Goal: Information Seeking & Learning: Check status

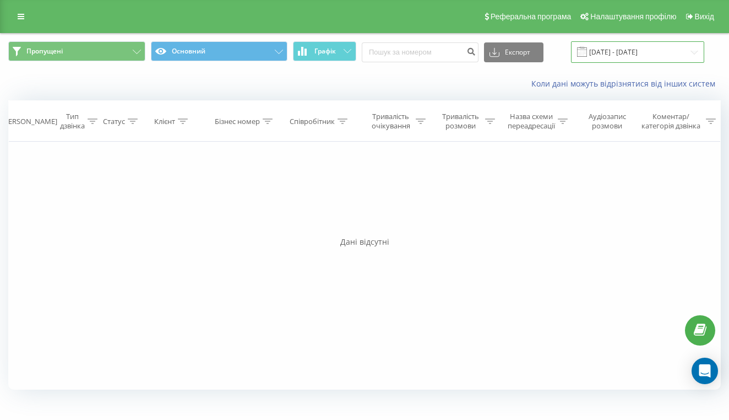
click at [618, 63] on input "[DATE] - [DATE]" at bounding box center [637, 51] width 133 height 21
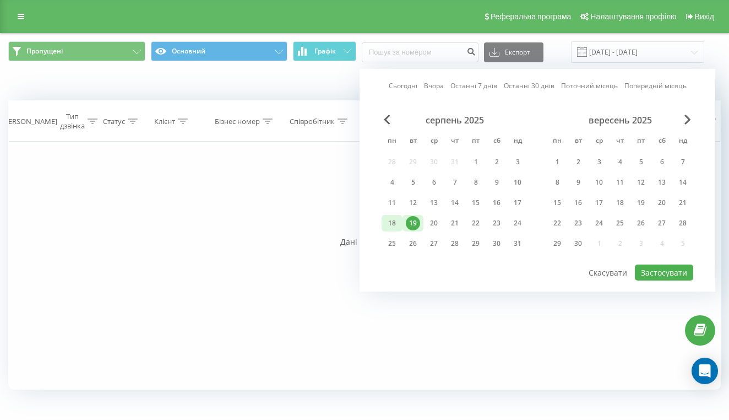
click at [394, 230] on div "18" at bounding box center [392, 223] width 14 height 14
click at [410, 230] on div "19" at bounding box center [413, 223] width 14 height 14
click at [670, 280] on button "Застосувати" at bounding box center [664, 272] width 58 height 16
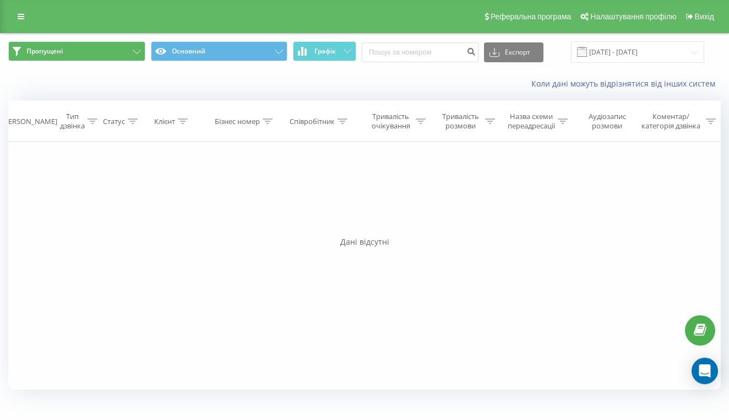
click at [138, 54] on icon at bounding box center [137, 52] width 8 height 4
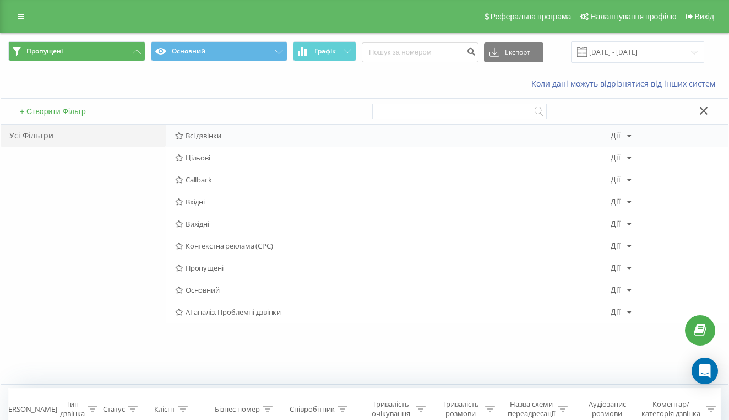
click at [203, 134] on span "Всі дзвінки" at bounding box center [393, 136] width 436 height 8
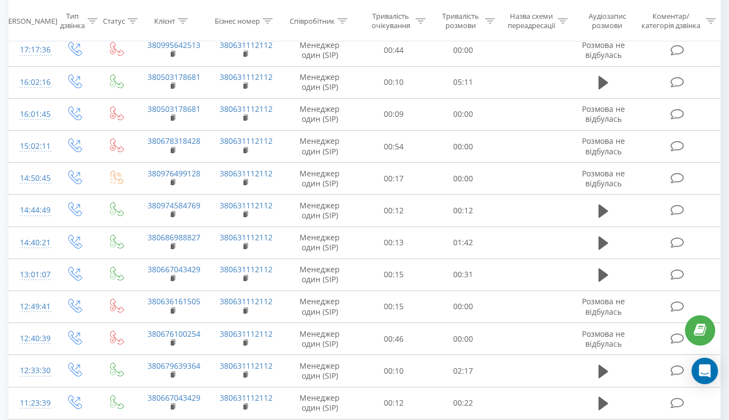
scroll to position [479, 0]
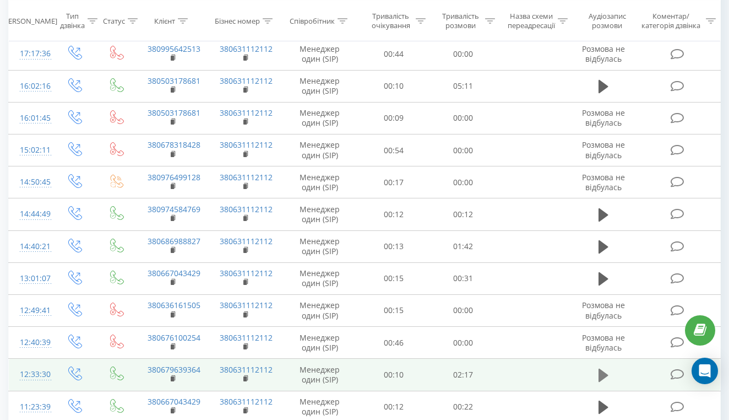
click at [602, 377] on icon at bounding box center [603, 374] width 10 height 15
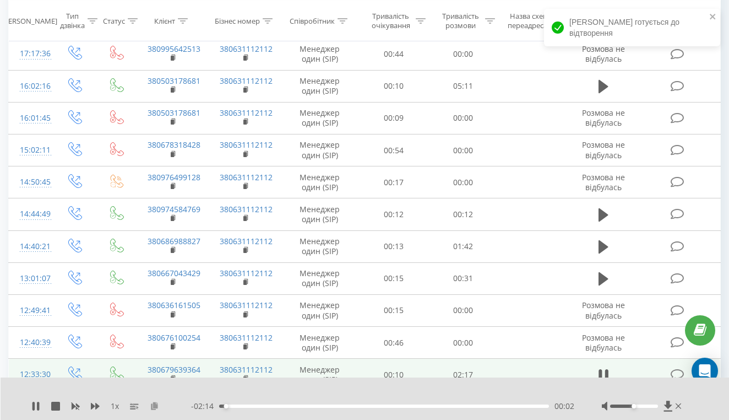
click at [155, 407] on icon at bounding box center [154, 405] width 9 height 8
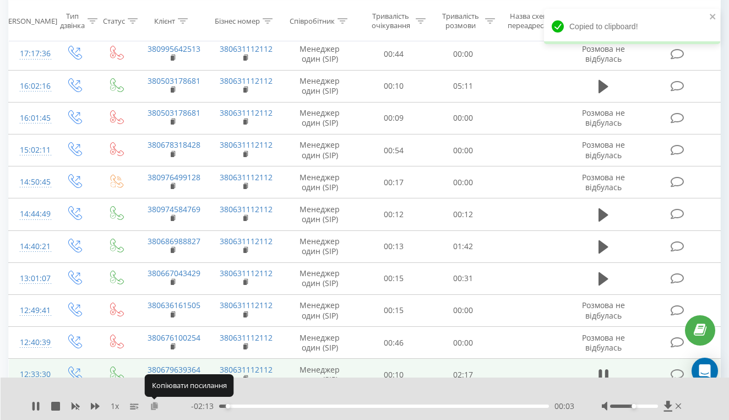
click at [155, 407] on icon at bounding box center [154, 405] width 9 height 8
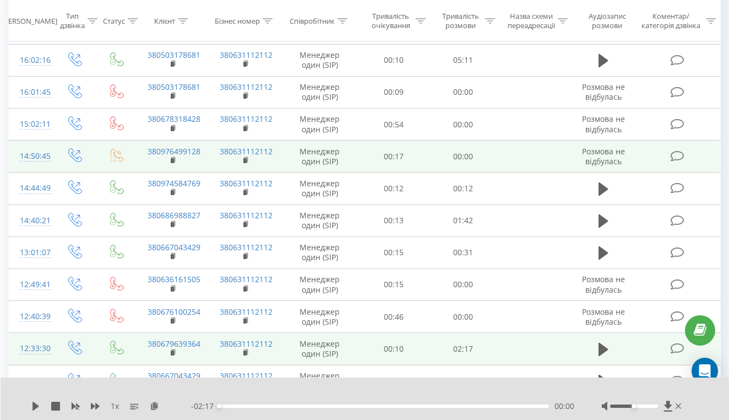
scroll to position [483, 0]
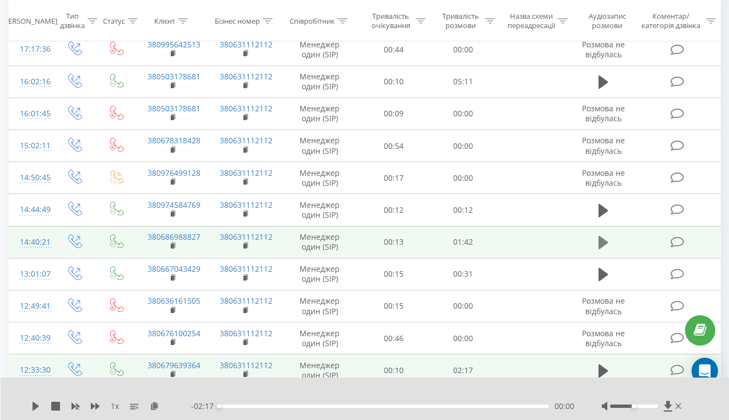
click at [604, 249] on icon at bounding box center [603, 242] width 10 height 13
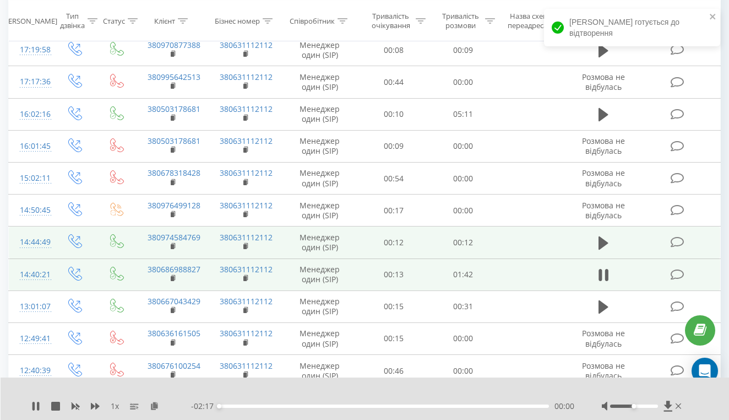
scroll to position [415, 0]
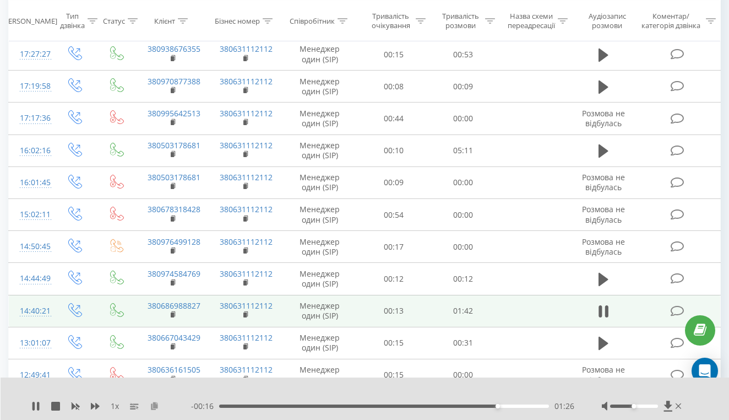
click at [154, 406] on icon at bounding box center [154, 405] width 9 height 8
click at [34, 406] on icon at bounding box center [35, 405] width 7 height 9
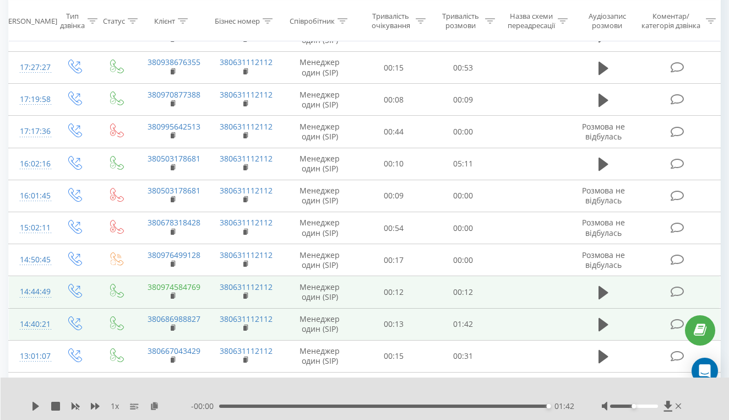
scroll to position [399, 0]
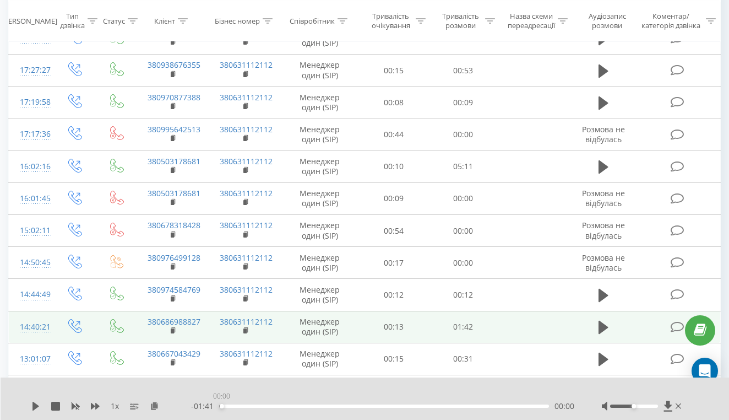
click at [221, 406] on div "00:00" at bounding box center [384, 405] width 330 height 3
click at [36, 408] on icon at bounding box center [35, 405] width 9 height 9
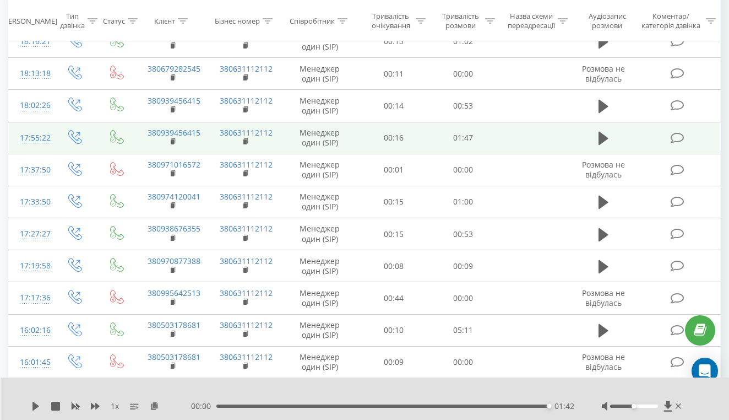
scroll to position [235, 0]
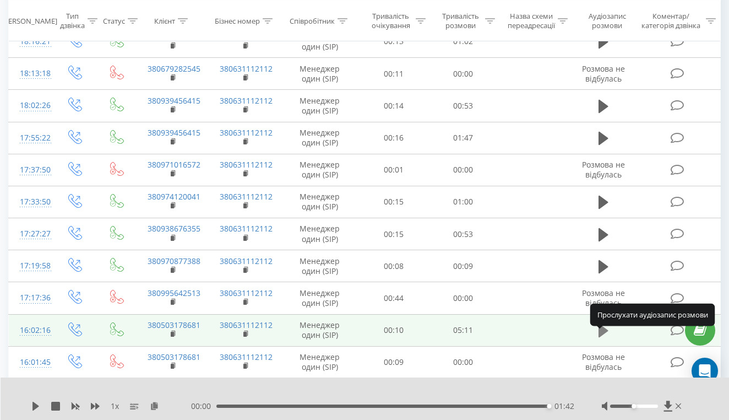
click at [602, 337] on icon at bounding box center [603, 330] width 10 height 13
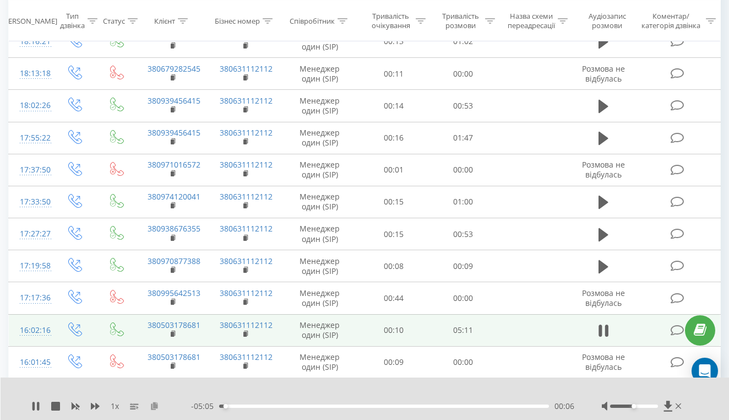
click at [155, 407] on icon at bounding box center [154, 405] width 9 height 8
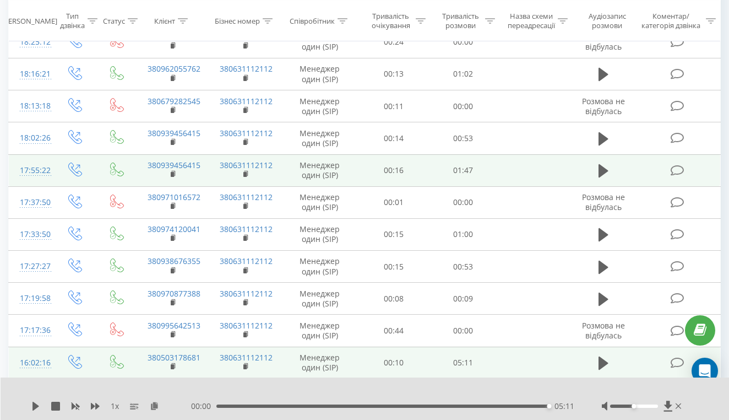
scroll to position [175, 0]
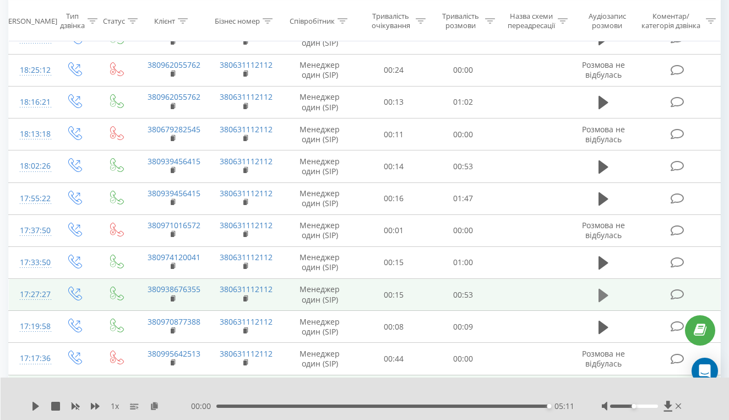
click at [604, 301] on icon at bounding box center [603, 294] width 10 height 13
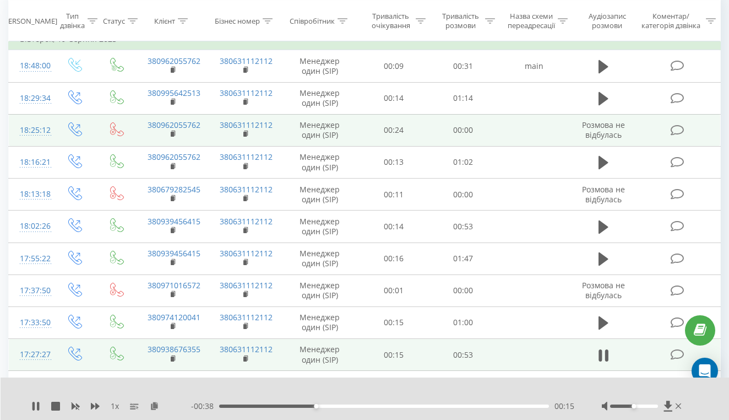
scroll to position [117, 0]
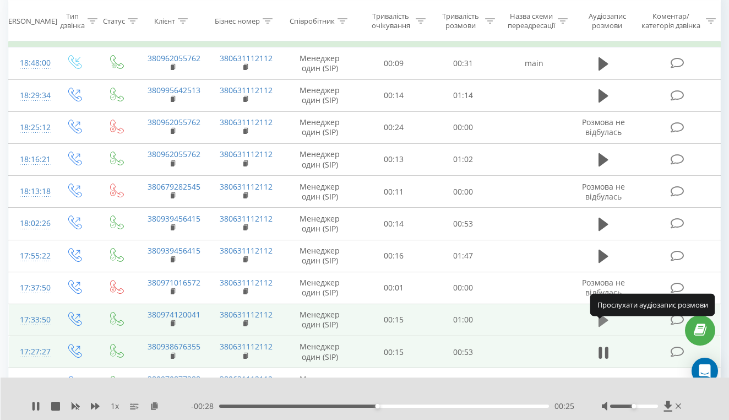
click at [605, 328] on icon at bounding box center [603, 319] width 10 height 15
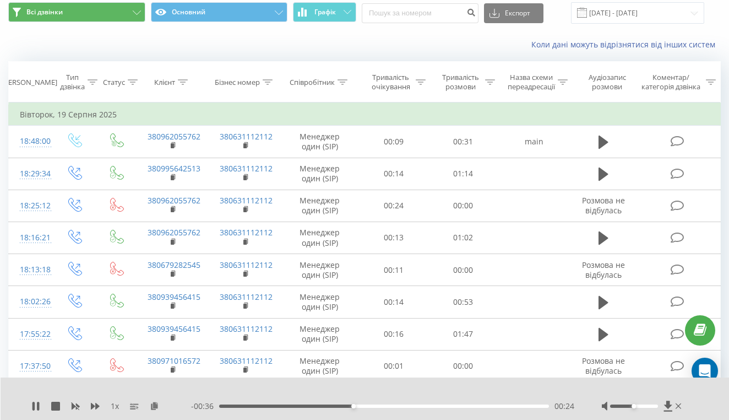
scroll to position [38, 0]
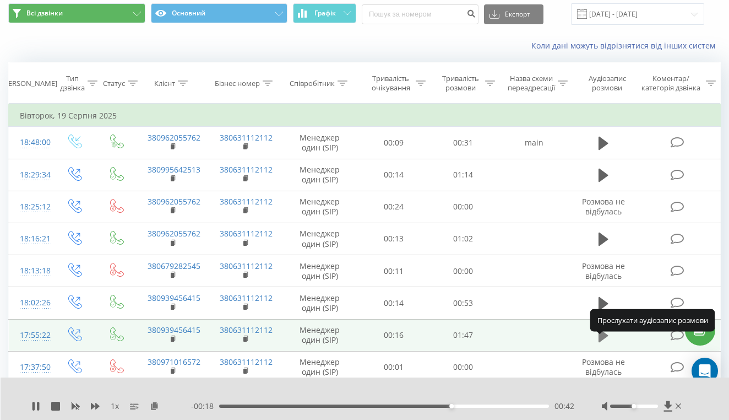
click at [603, 342] on icon at bounding box center [603, 335] width 10 height 13
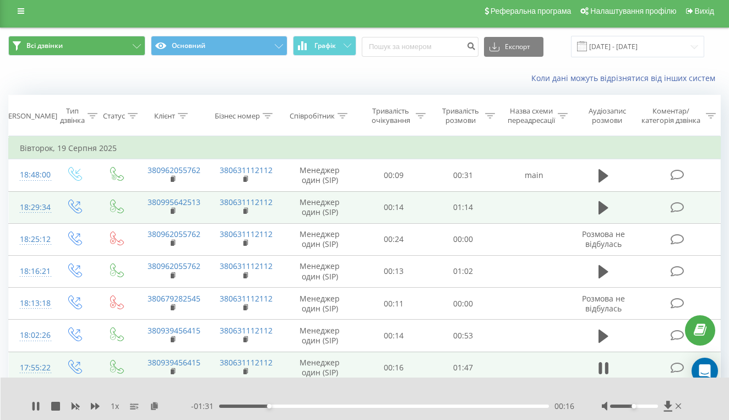
scroll to position [5, 0]
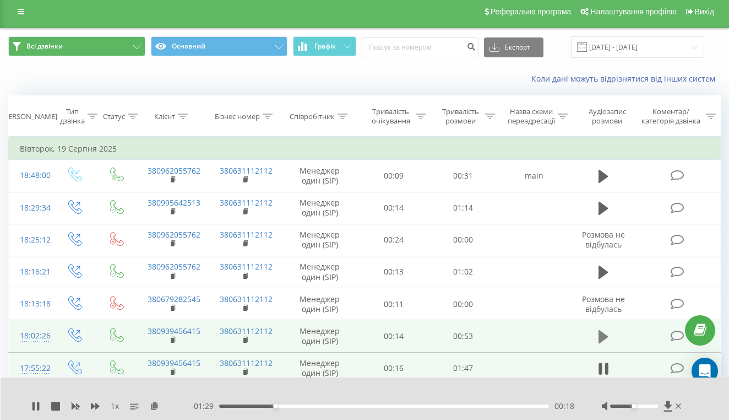
click at [602, 343] on icon at bounding box center [603, 336] width 10 height 13
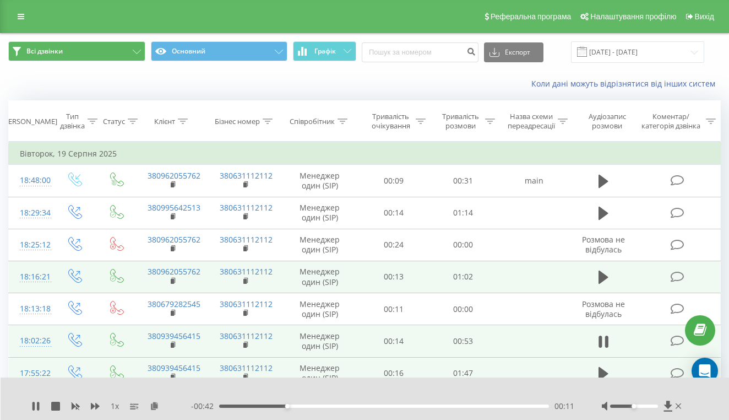
scroll to position [0, 0]
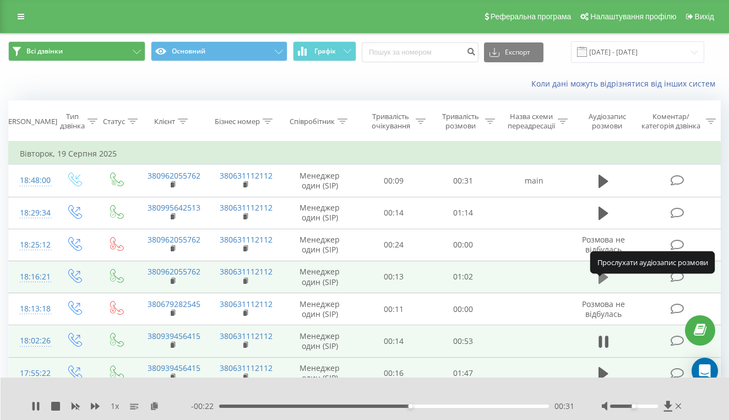
click at [604, 284] on icon at bounding box center [603, 276] width 10 height 13
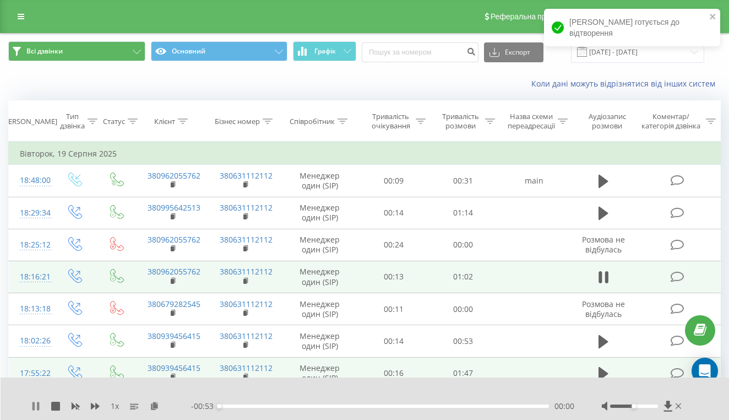
click at [35, 407] on icon at bounding box center [33, 405] width 2 height 9
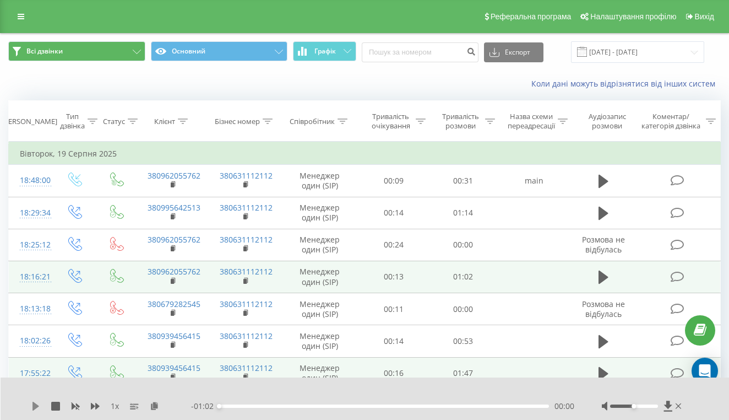
click at [36, 406] on icon at bounding box center [35, 405] width 7 height 9
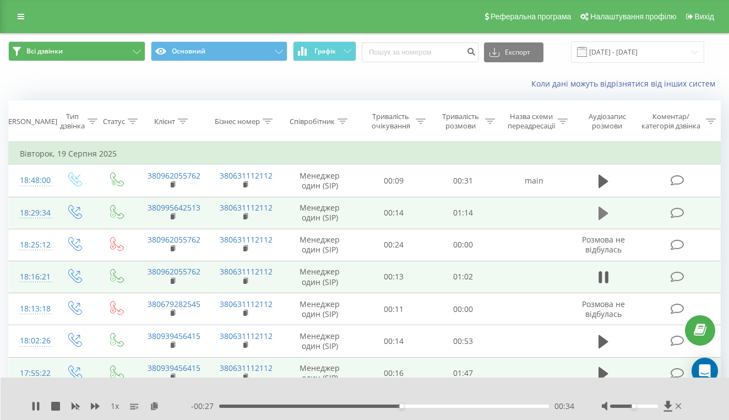
click at [604, 220] on icon at bounding box center [603, 212] width 10 height 13
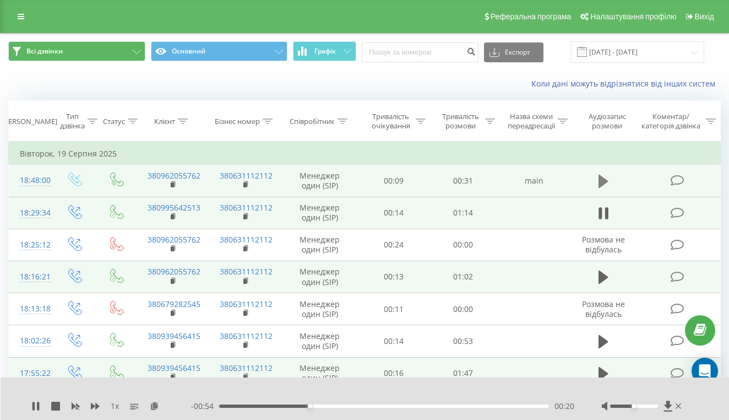
click at [606, 188] on icon at bounding box center [603, 181] width 10 height 13
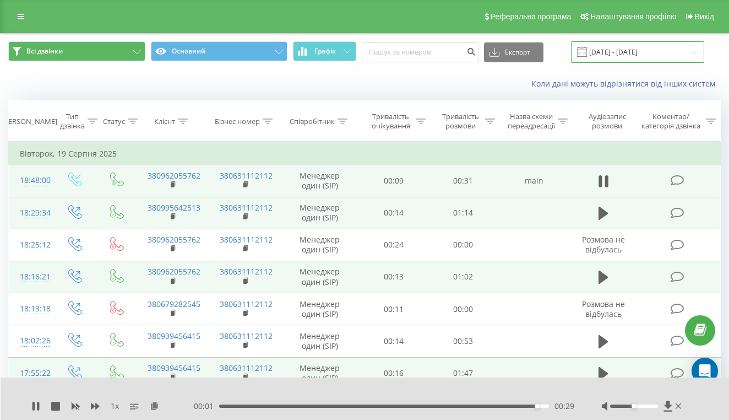
click at [649, 63] on input "[DATE] - [DATE]" at bounding box center [637, 51] width 133 height 21
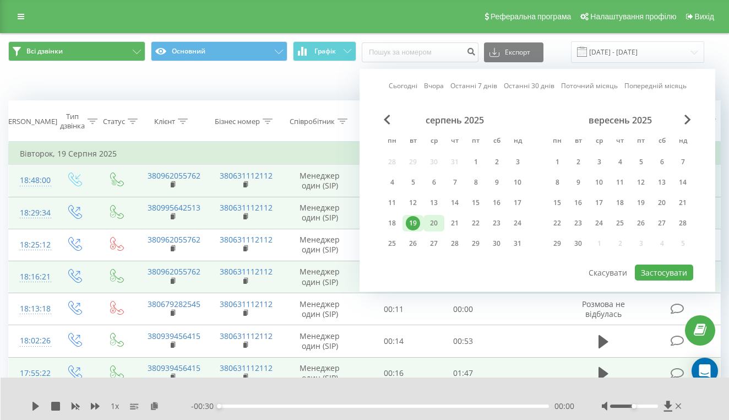
click at [437, 230] on div "20" at bounding box center [434, 223] width 14 height 14
click at [662, 280] on button "Застосувати" at bounding box center [664, 272] width 58 height 16
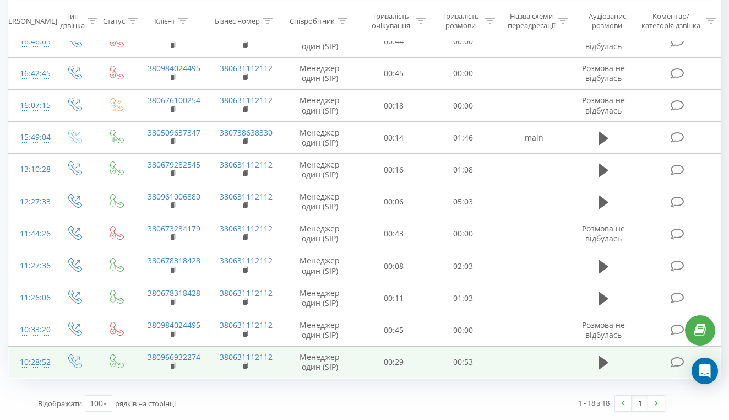
scroll to position [371, 0]
click at [603, 366] on icon at bounding box center [603, 362] width 10 height 13
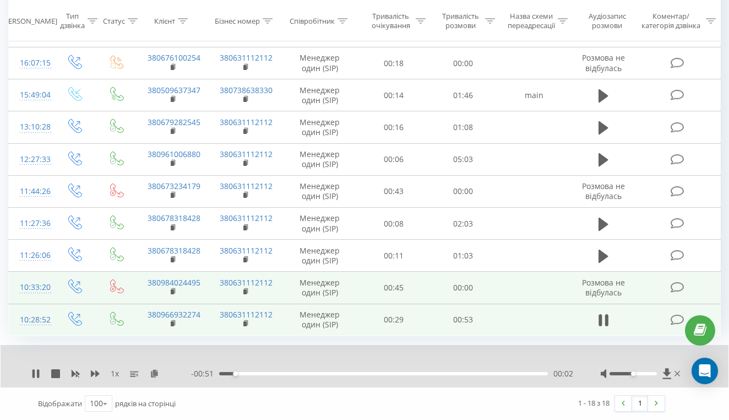
scroll to position [413, 0]
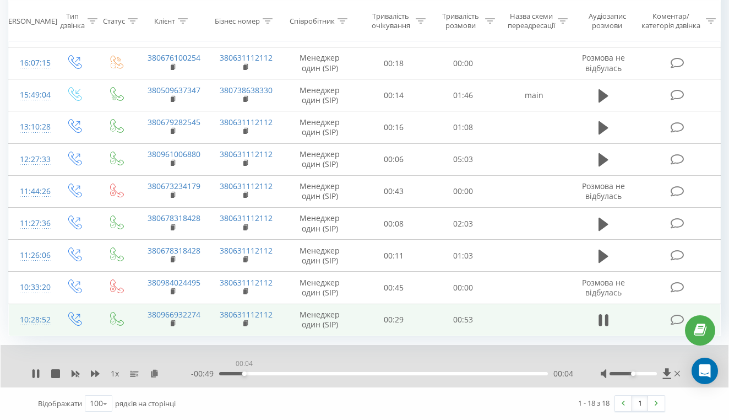
click at [244, 374] on div "00:04" at bounding box center [383, 373] width 329 height 3
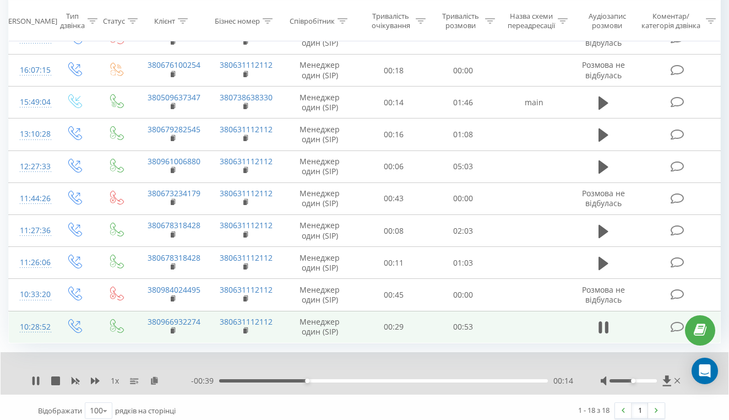
scroll to position [400, 0]
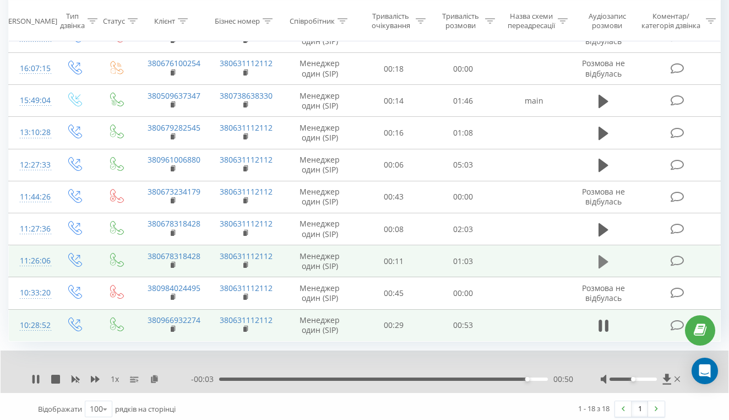
click at [601, 268] on icon at bounding box center [603, 261] width 10 height 13
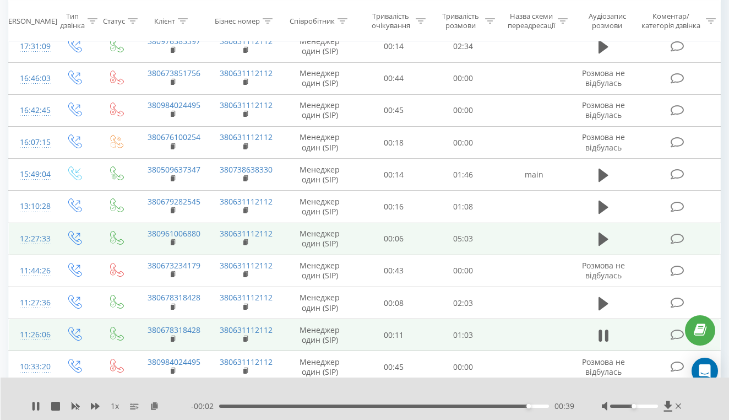
scroll to position [330, 0]
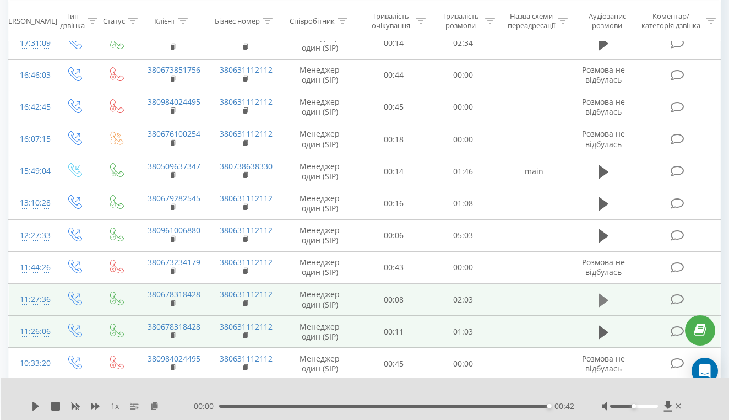
click at [606, 306] on icon at bounding box center [603, 299] width 10 height 13
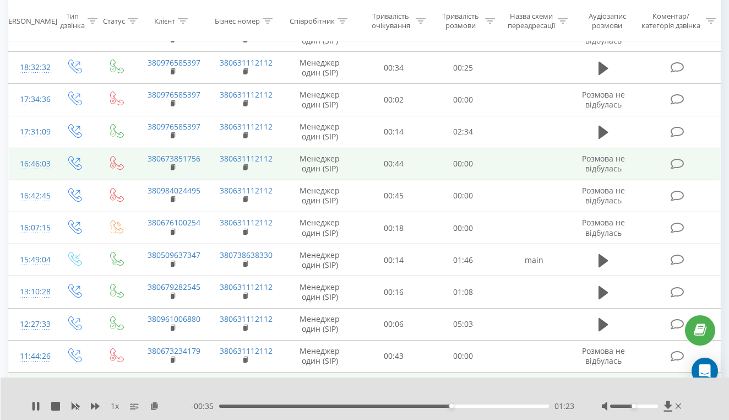
scroll to position [236, 0]
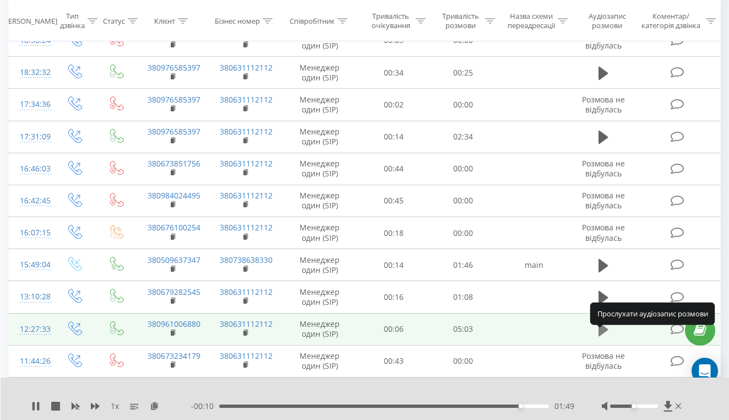
click at [604, 336] on icon at bounding box center [603, 329] width 10 height 13
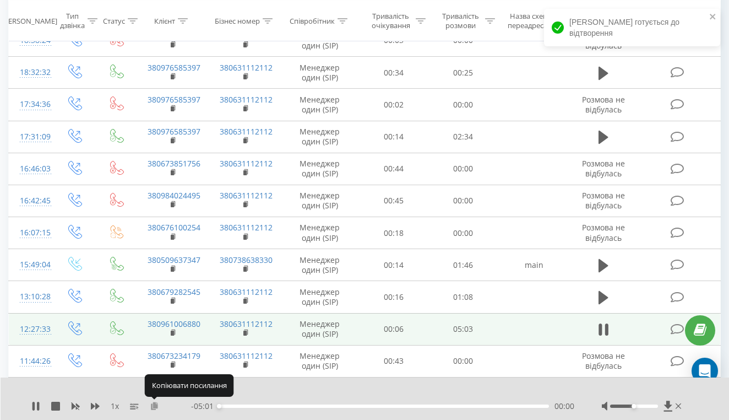
click at [155, 407] on icon at bounding box center [154, 405] width 9 height 8
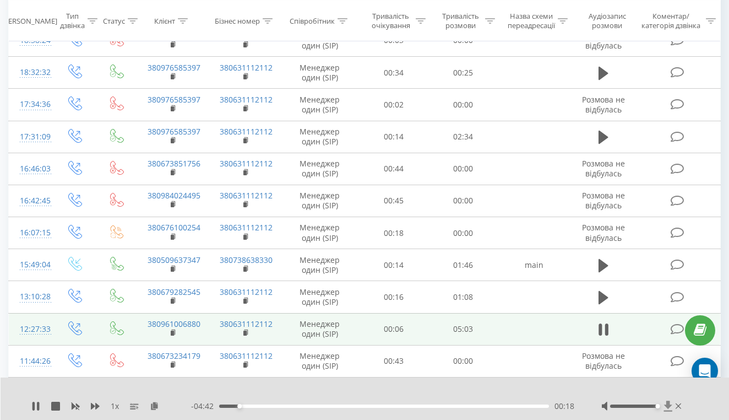
drag, startPoint x: 635, startPoint y: 406, endPoint x: 670, endPoint y: 406, distance: 35.2
click at [670, 406] on div at bounding box center [643, 405] width 82 height 11
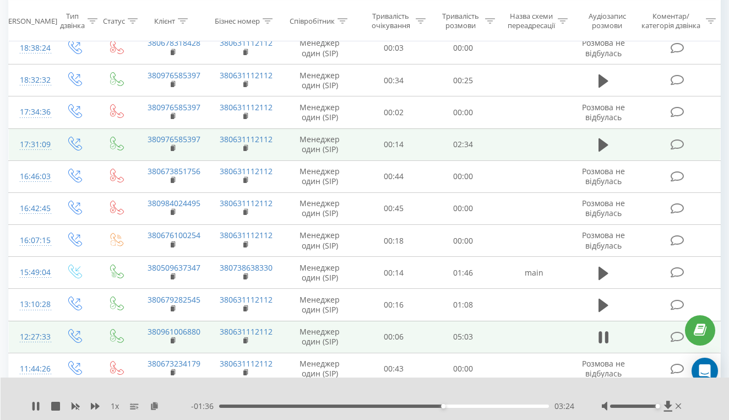
scroll to position [228, 0]
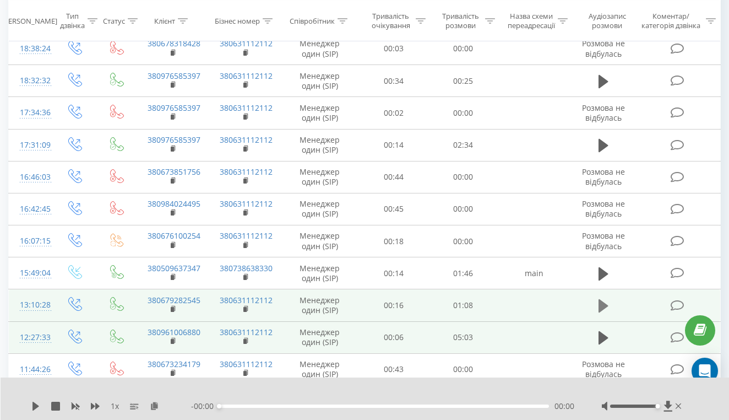
click at [601, 312] on icon at bounding box center [603, 305] width 10 height 13
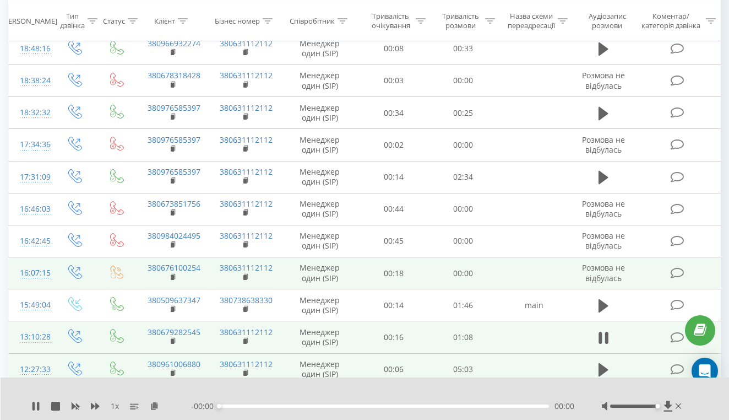
scroll to position [192, 0]
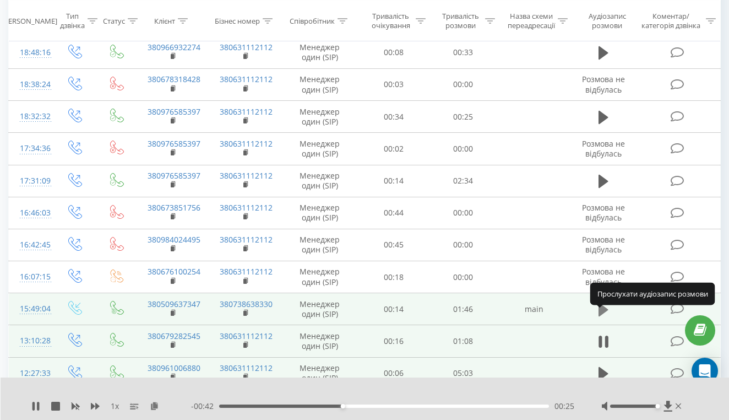
click at [603, 316] on icon at bounding box center [603, 309] width 10 height 13
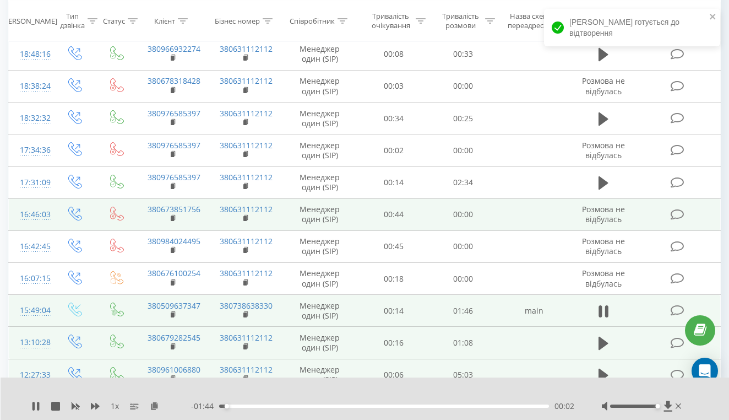
scroll to position [182, 0]
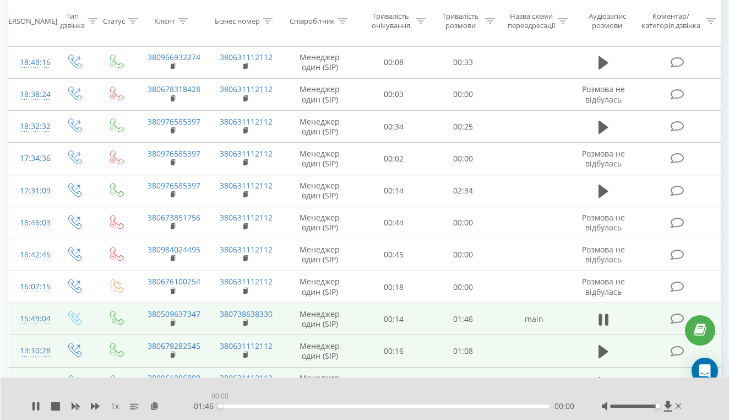
click at [220, 406] on div "00:00" at bounding box center [384, 405] width 330 height 3
click at [155, 405] on icon at bounding box center [154, 405] width 9 height 8
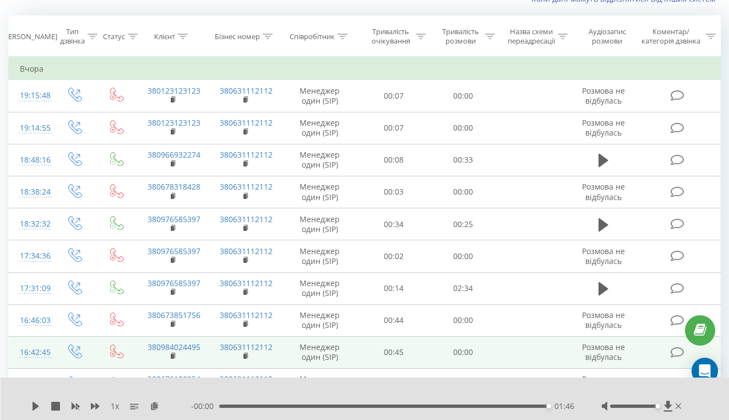
scroll to position [82, 0]
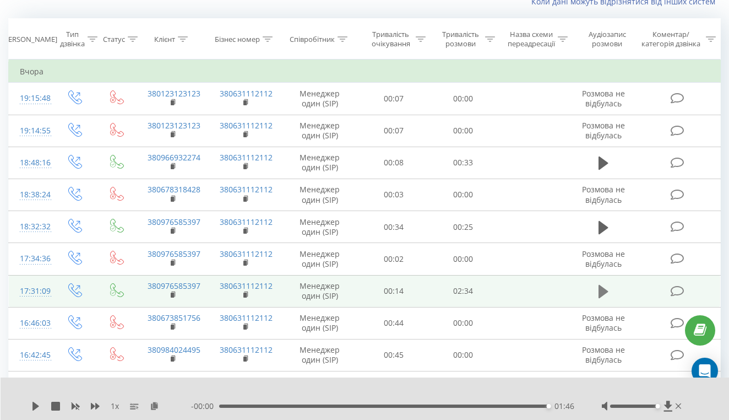
click at [604, 299] on icon at bounding box center [603, 291] width 10 height 15
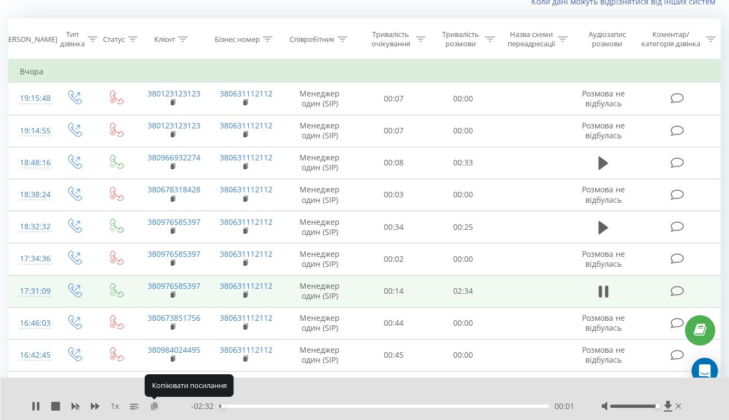
click at [153, 407] on icon at bounding box center [154, 405] width 9 height 8
click at [157, 406] on icon at bounding box center [154, 405] width 9 height 8
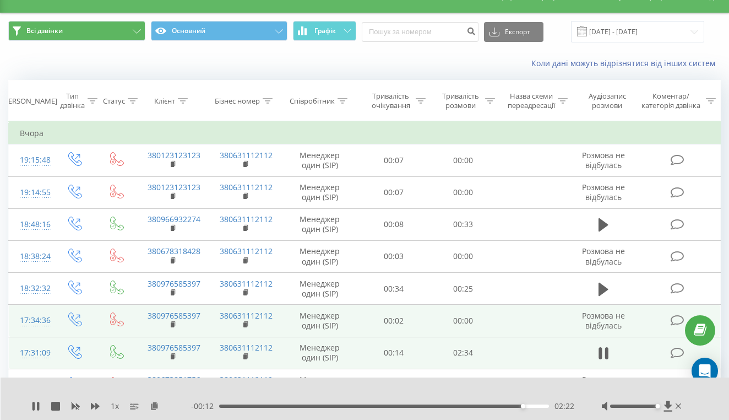
scroll to position [18, 0]
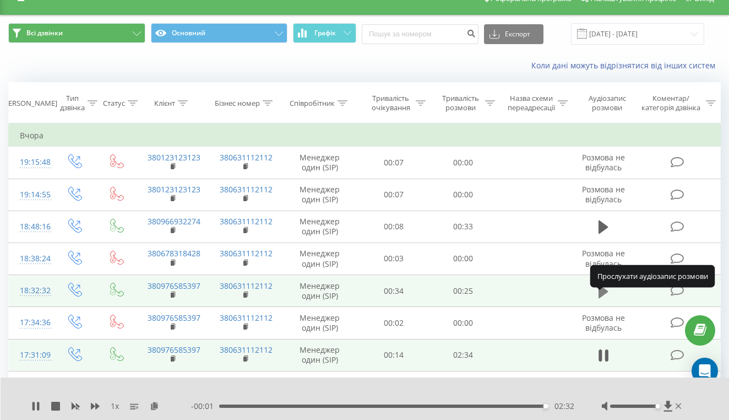
click at [602, 297] on icon at bounding box center [603, 290] width 10 height 13
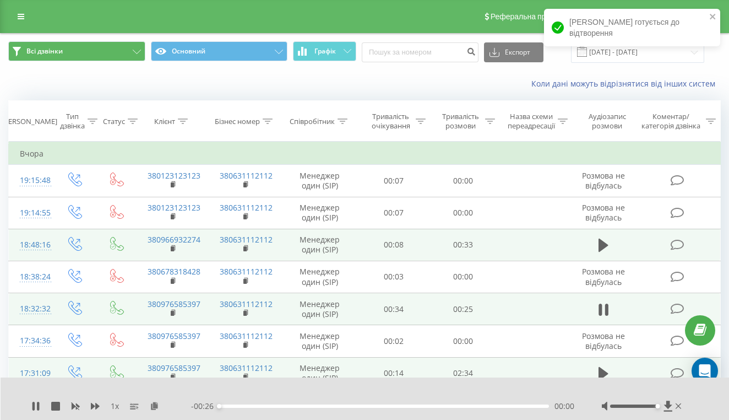
scroll to position [0, 0]
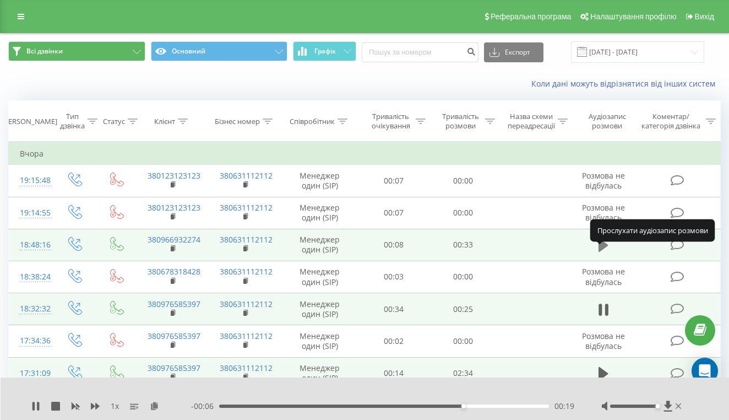
click at [603, 252] on icon at bounding box center [603, 244] width 10 height 13
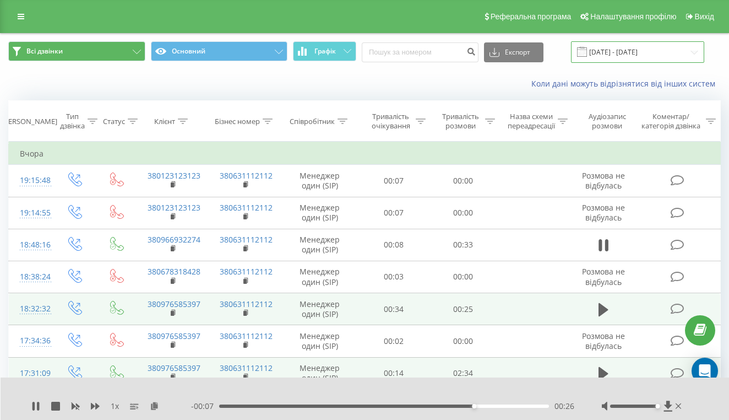
click at [656, 53] on input "[DATE] - [DATE]" at bounding box center [637, 51] width 133 height 21
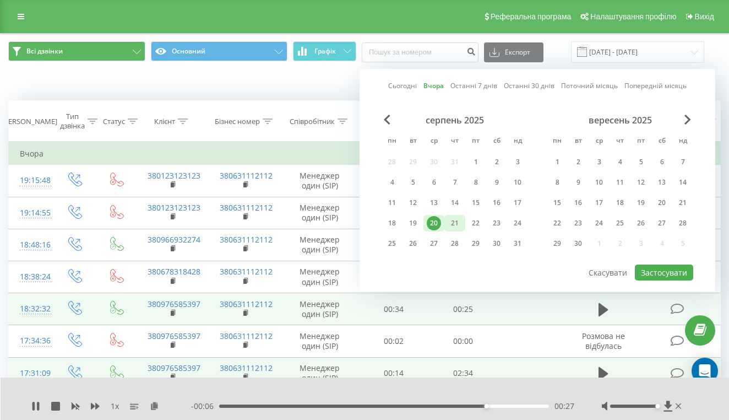
click at [456, 221] on div "21" at bounding box center [455, 223] width 14 height 14
click at [654, 270] on button "Застосувати" at bounding box center [664, 272] width 58 height 16
type input "[DATE] - [DATE]"
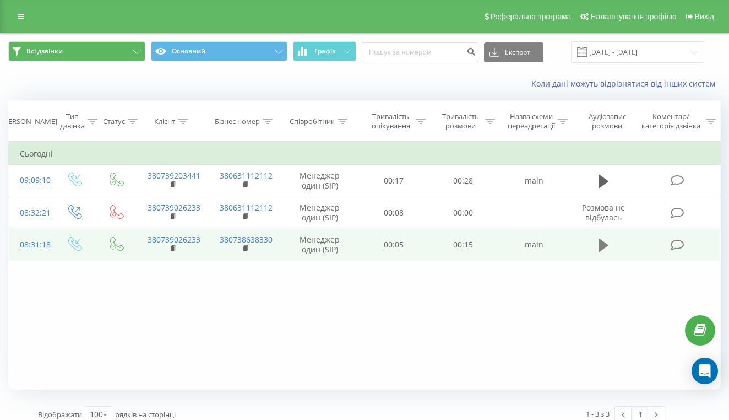
click at [603, 246] on icon at bounding box center [603, 244] width 10 height 13
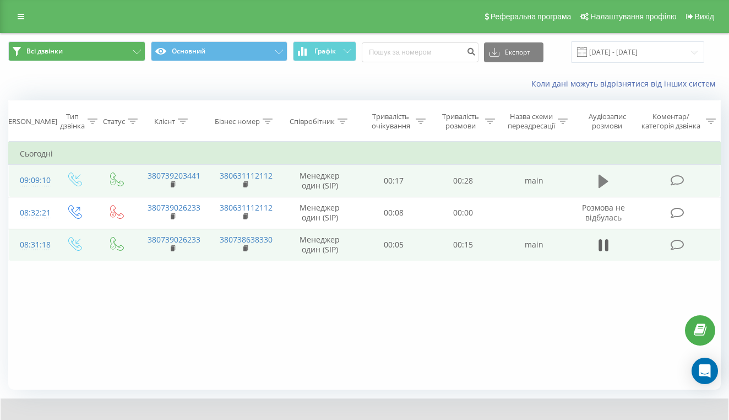
click at [605, 182] on icon at bounding box center [603, 181] width 10 height 13
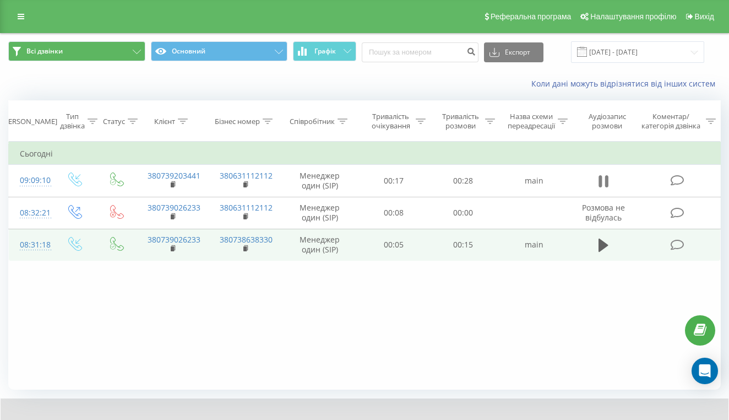
click at [603, 183] on icon at bounding box center [603, 180] width 10 height 15
